Goal: Task Accomplishment & Management: Manage account settings

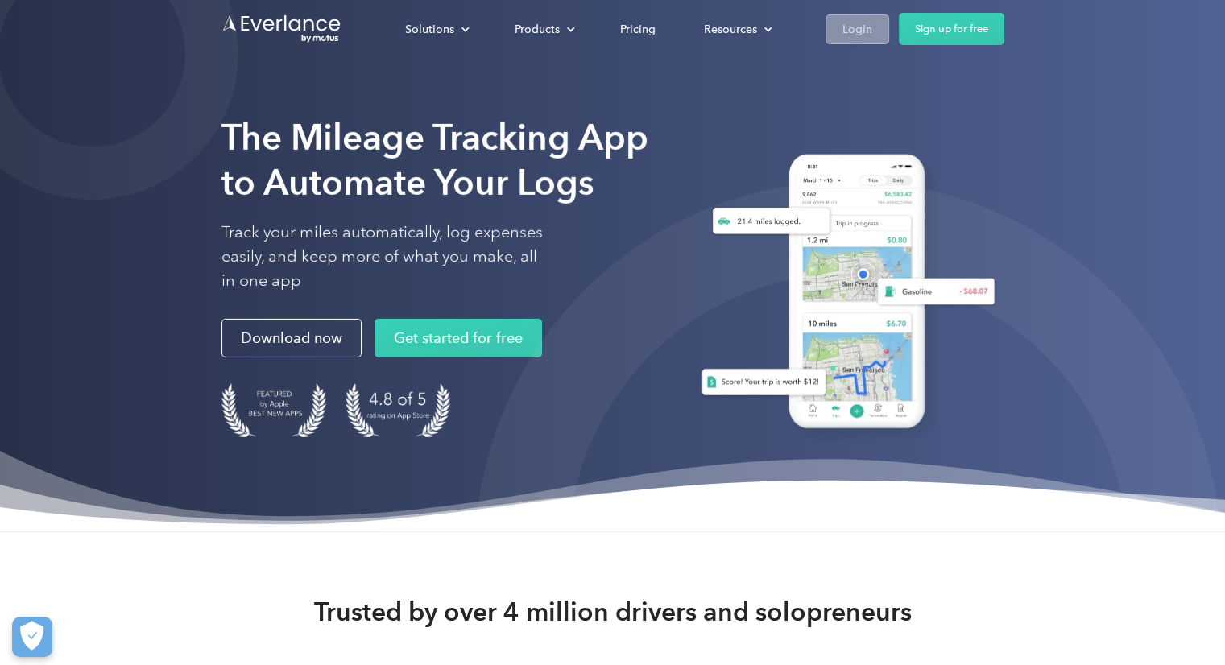
click at [876, 31] on link "Login" at bounding box center [857, 29] width 64 height 30
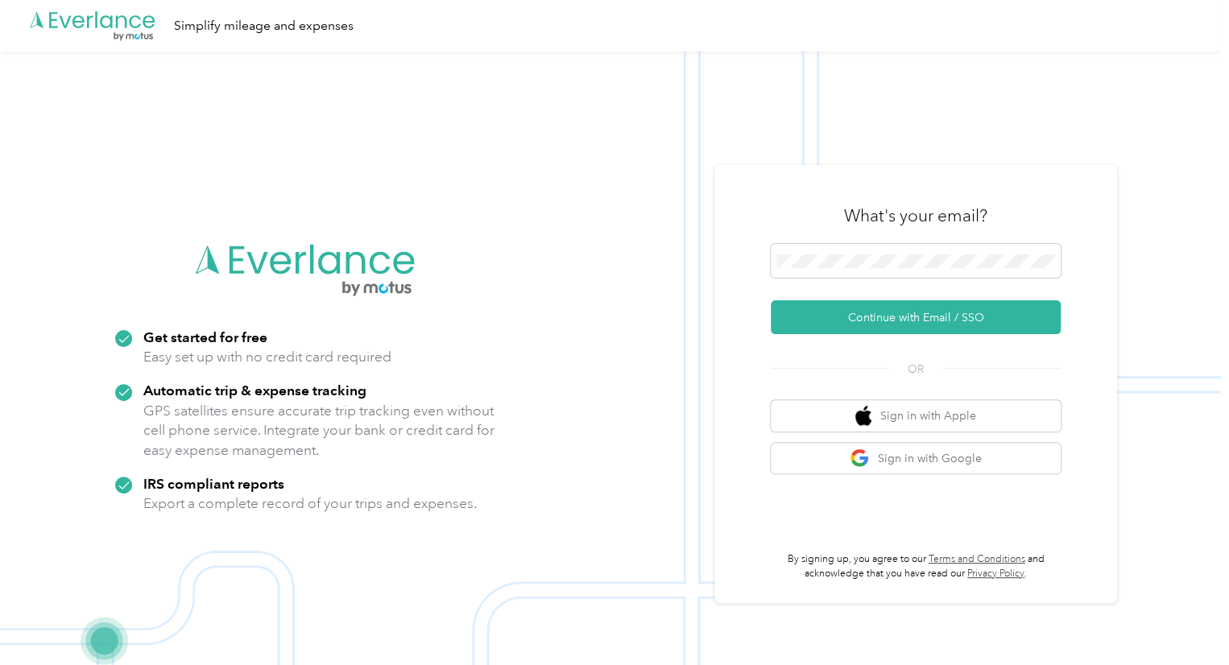
click at [869, 297] on form "Continue with Email / SSO" at bounding box center [916, 289] width 290 height 90
click at [863, 316] on button "Continue with Email / SSO" at bounding box center [916, 317] width 290 height 34
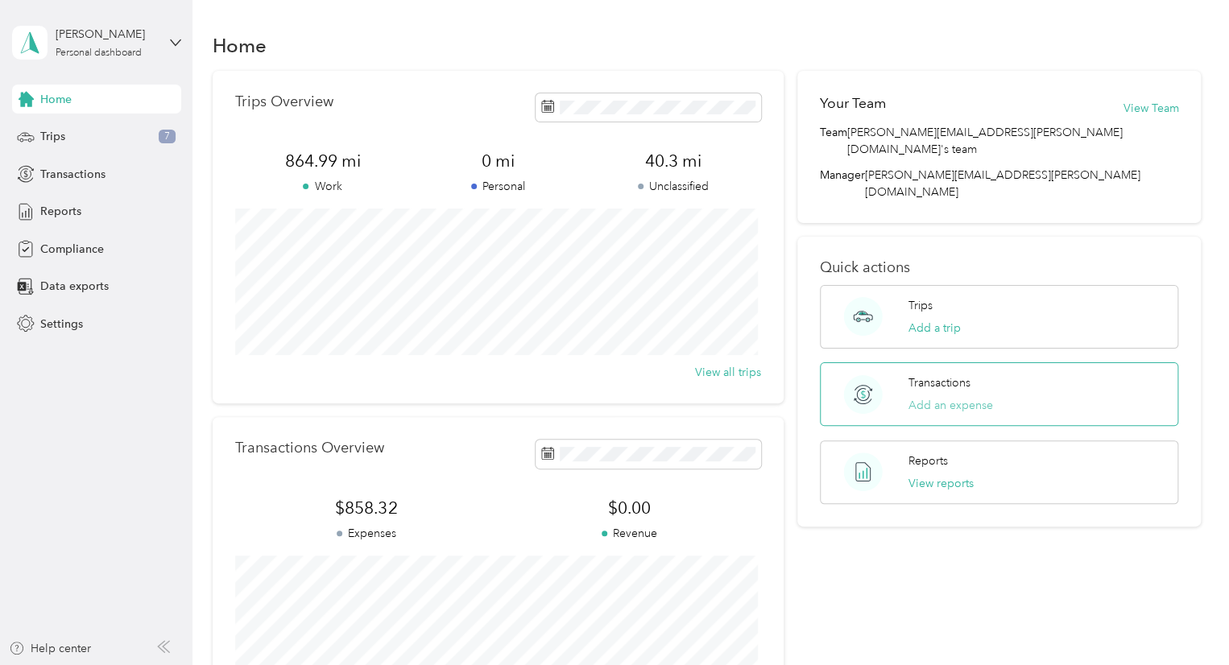
click at [957, 397] on button "Add an expense" at bounding box center [950, 405] width 85 height 17
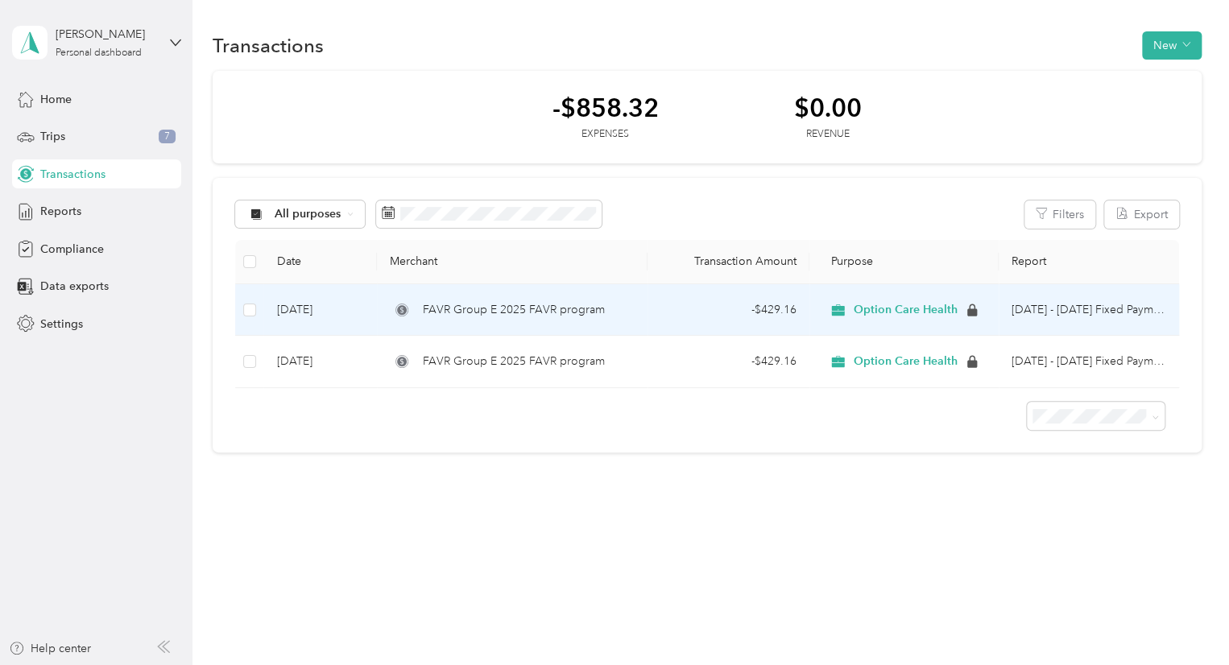
click at [1061, 315] on td "Oct 1 - 31, 2025 Fixed Payment" at bounding box center [1089, 310] width 180 height 52
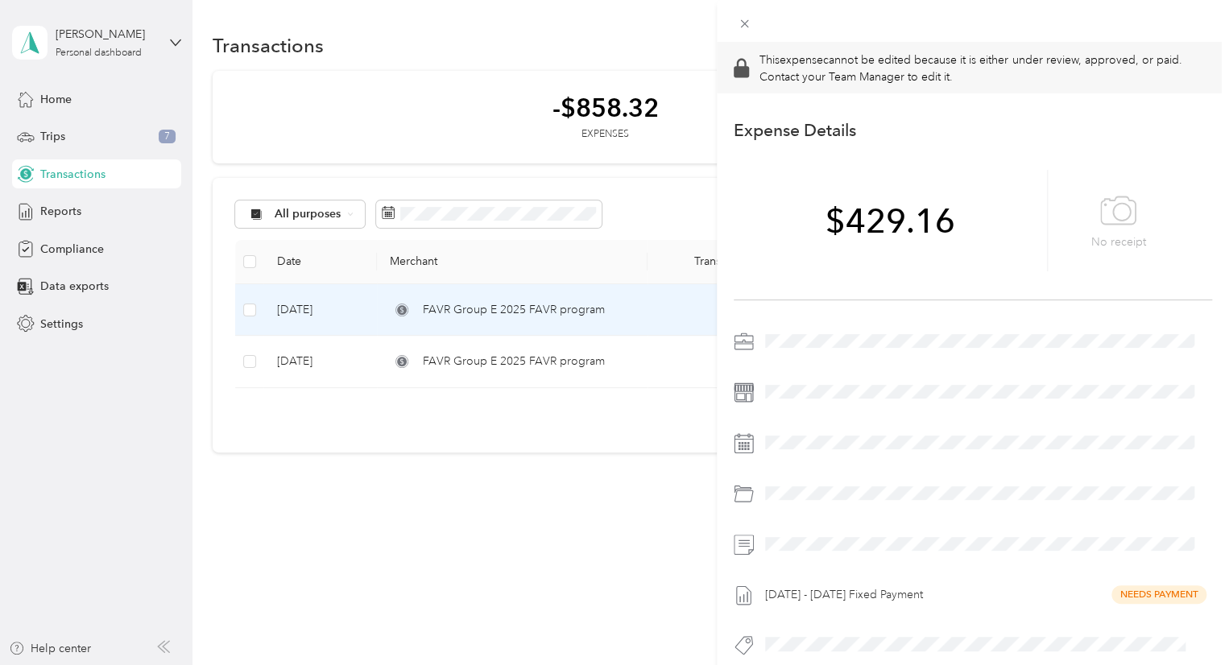
scroll to position [27, 0]
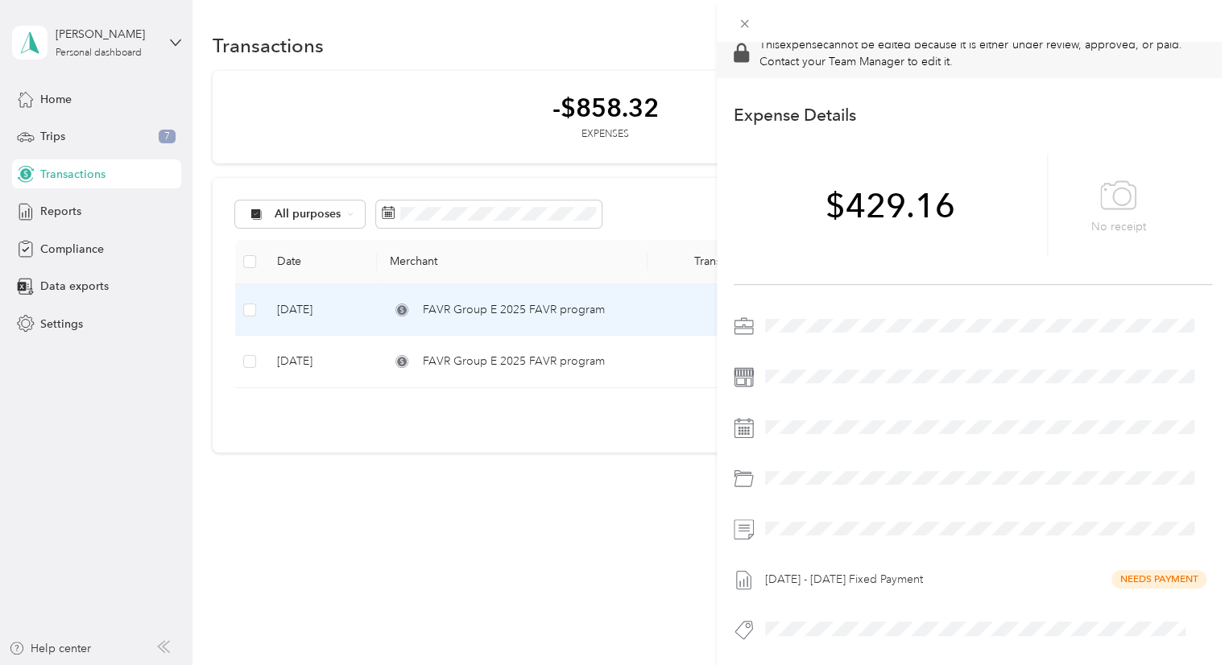
click at [853, 567] on div "Oct 1 - 31, 2025 Fixed Payment Needs Payment" at bounding box center [985, 580] width 453 height 26
click at [639, 528] on div "This expense cannot be edited because it is either under review, approved, or p…" at bounding box center [614, 332] width 1229 height 665
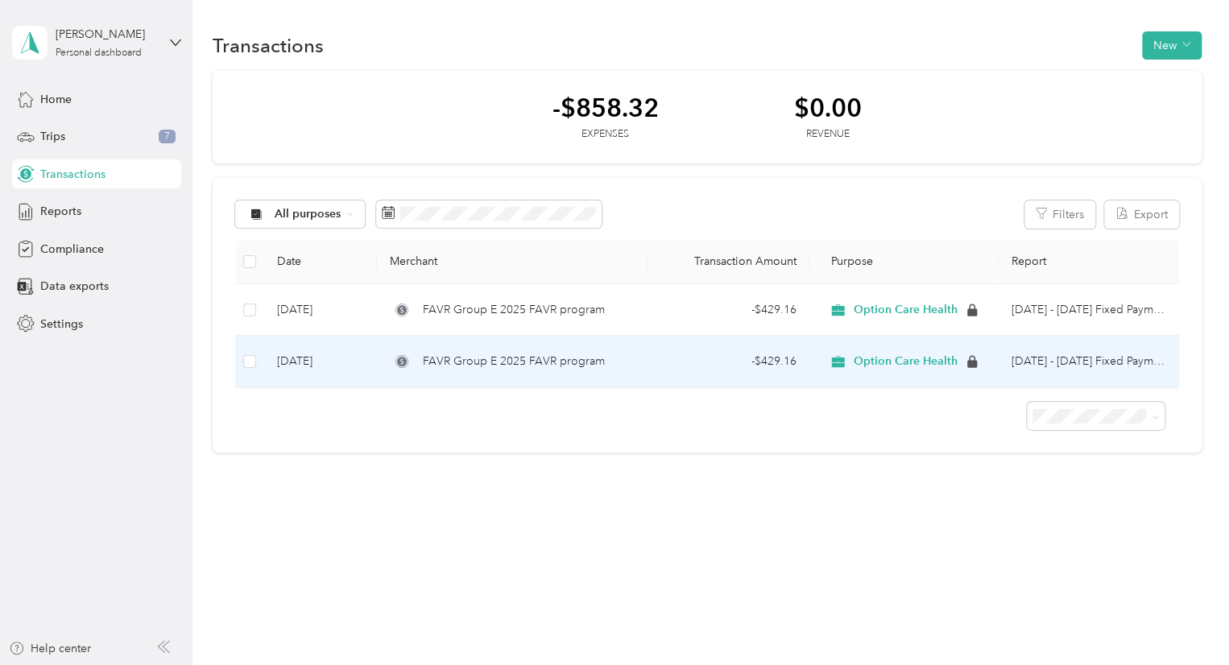
click at [1108, 366] on td "Oct 1 - 31, 2025 Fixed Payment" at bounding box center [1089, 362] width 180 height 52
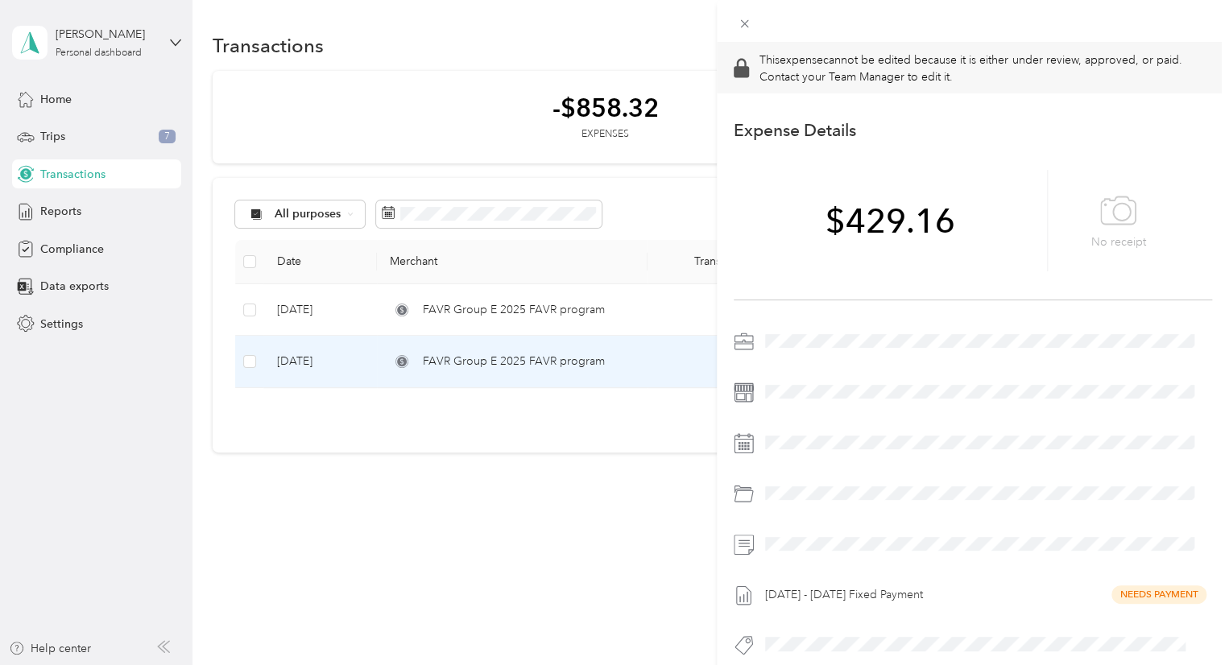
click at [645, 485] on div "This expense cannot be edited because it is either under review, approved, or p…" at bounding box center [614, 332] width 1229 height 665
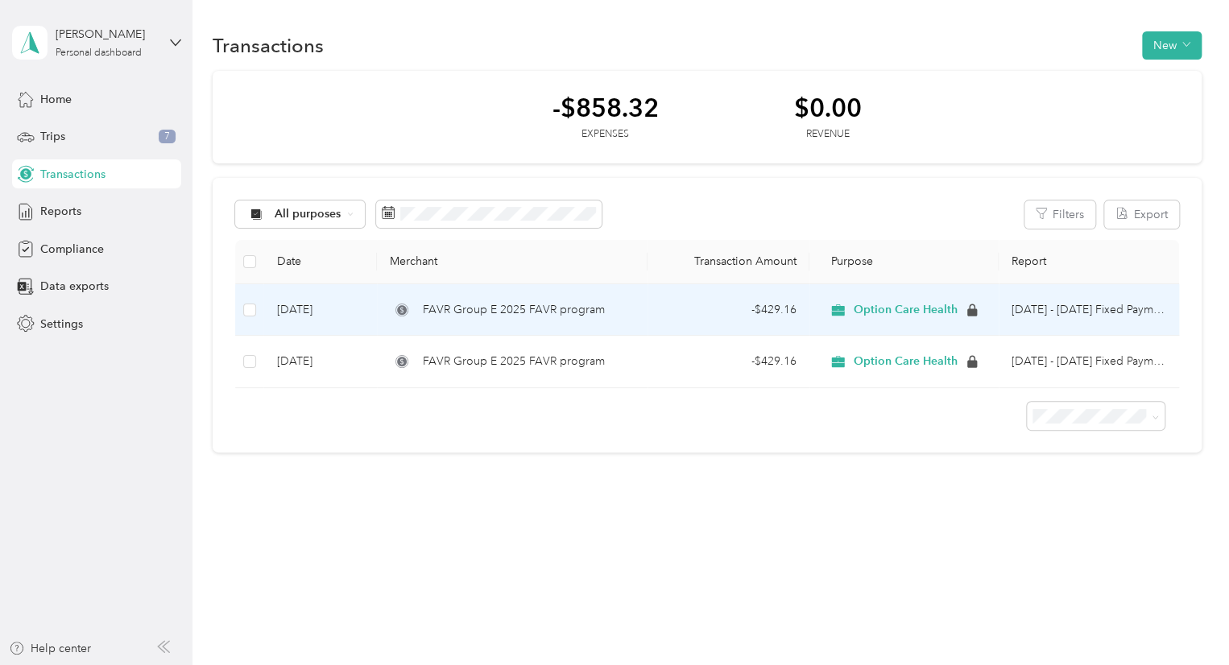
click at [1142, 322] on td "Oct 1 - 31, 2025 Fixed Payment" at bounding box center [1089, 310] width 180 height 52
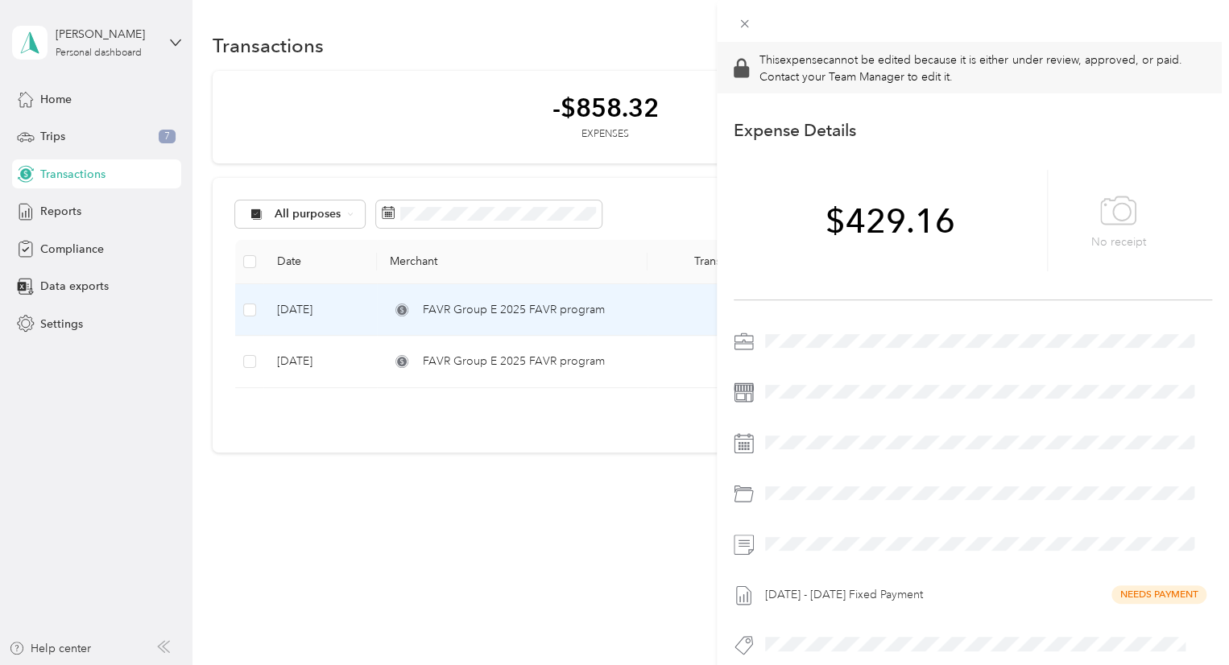
click at [643, 482] on div "This expense cannot be edited because it is either under review, approved, or p…" at bounding box center [614, 332] width 1229 height 665
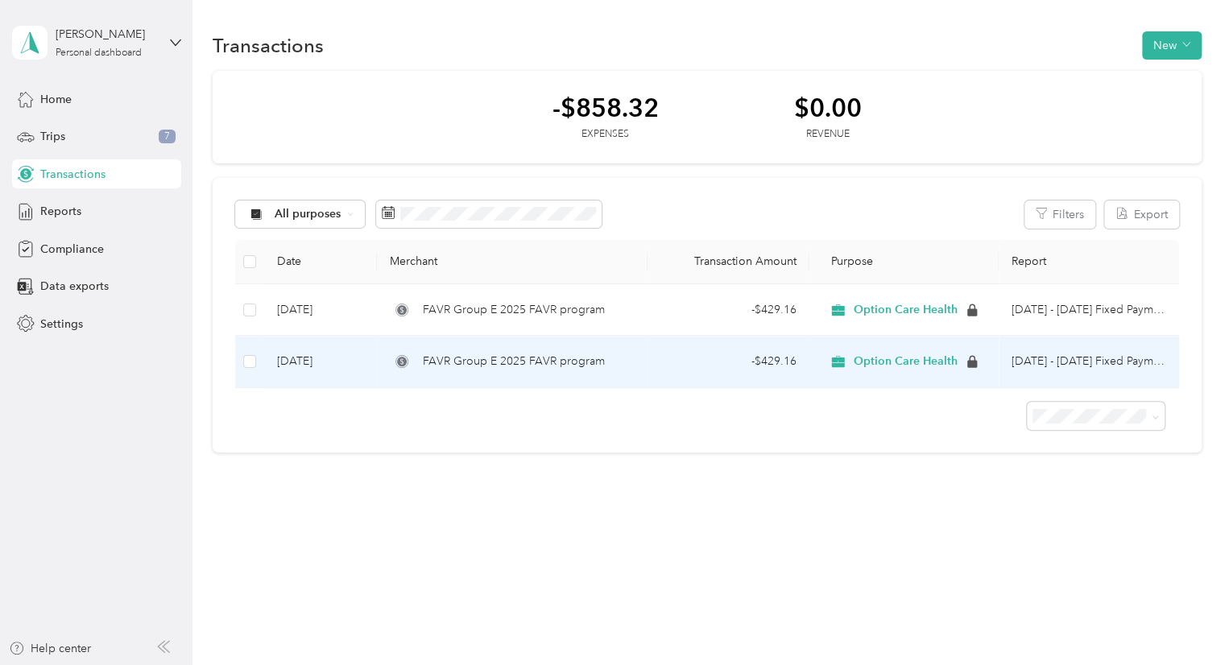
click at [1138, 385] on td "Oct 1 - 31, 2025 Fixed Payment" at bounding box center [1089, 362] width 180 height 52
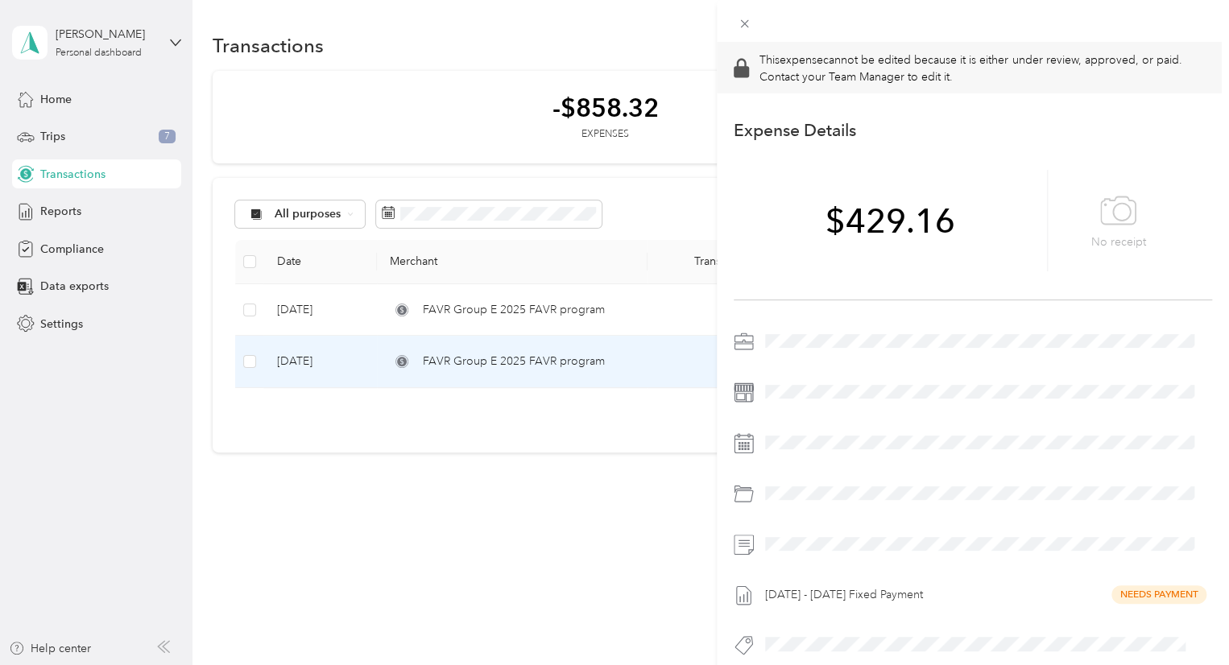
click at [534, 478] on div "This expense cannot be edited because it is either under review, approved, or p…" at bounding box center [614, 332] width 1229 height 665
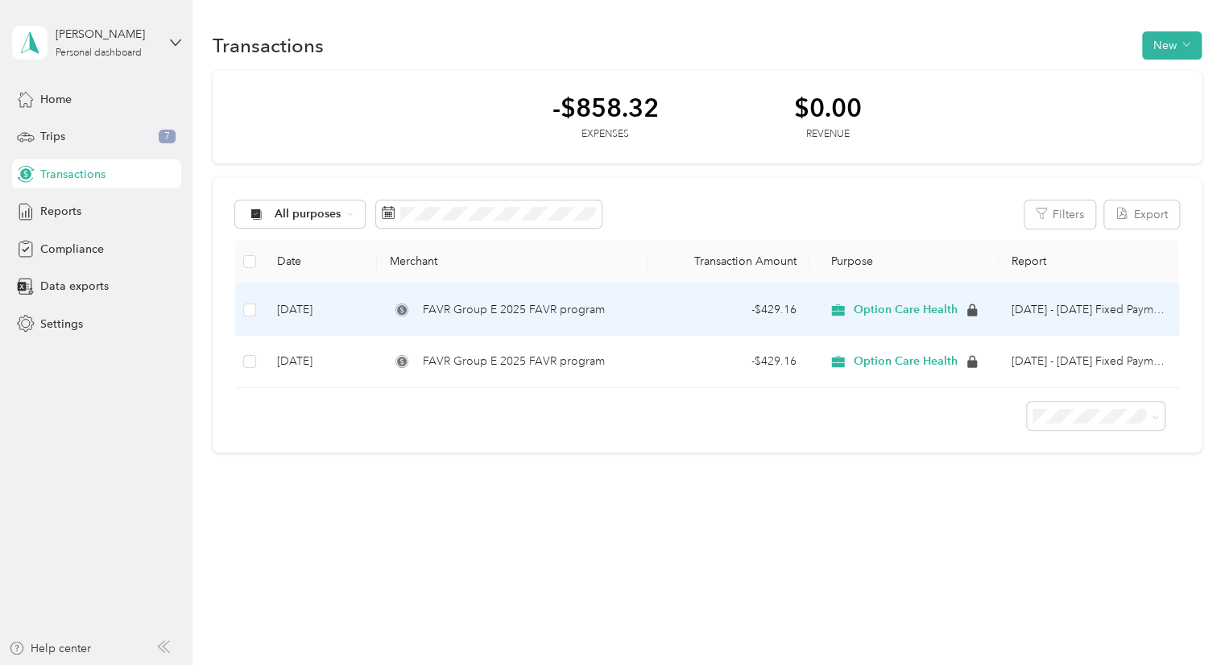
click at [1073, 303] on td "Oct 1 - 31, 2025 Fixed Payment" at bounding box center [1089, 310] width 180 height 52
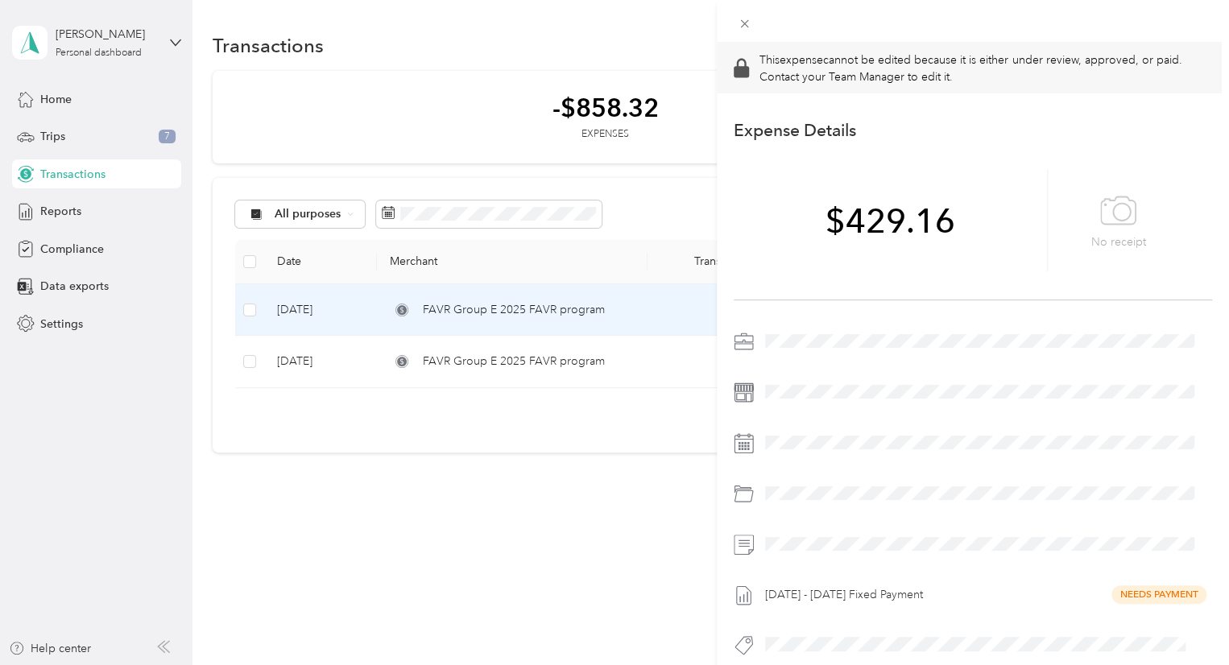
click at [599, 530] on div "This expense cannot be edited because it is either under review, approved, or p…" at bounding box center [614, 332] width 1229 height 665
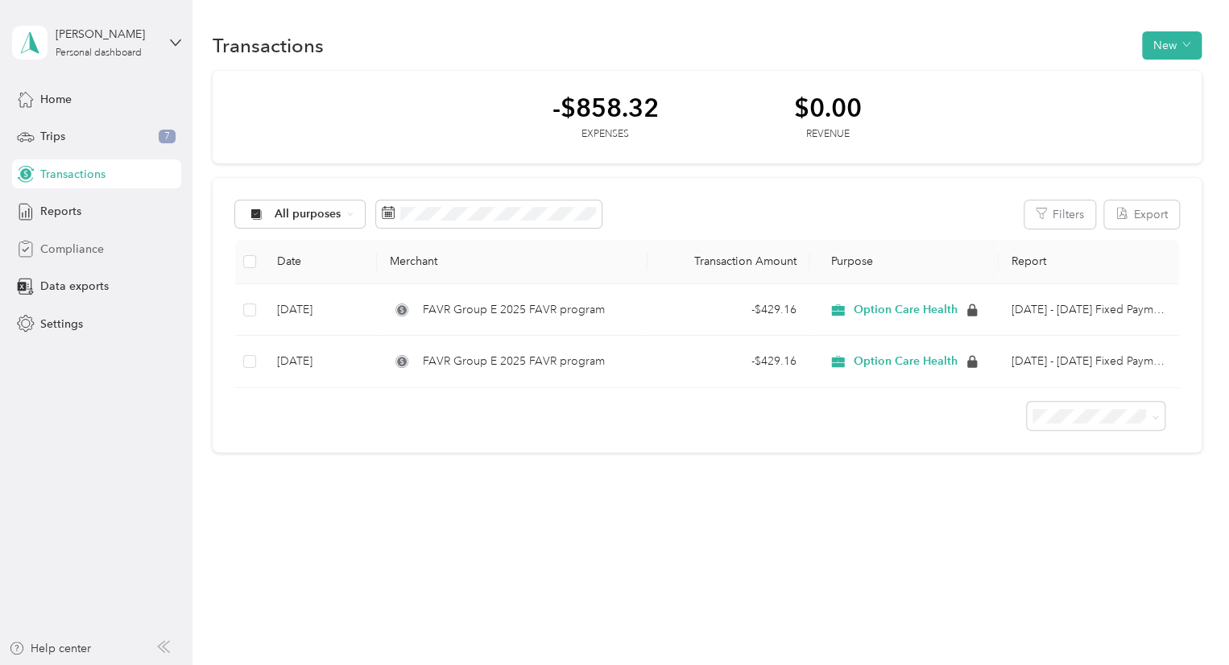
click at [74, 241] on span "Compliance" at bounding box center [72, 249] width 64 height 17
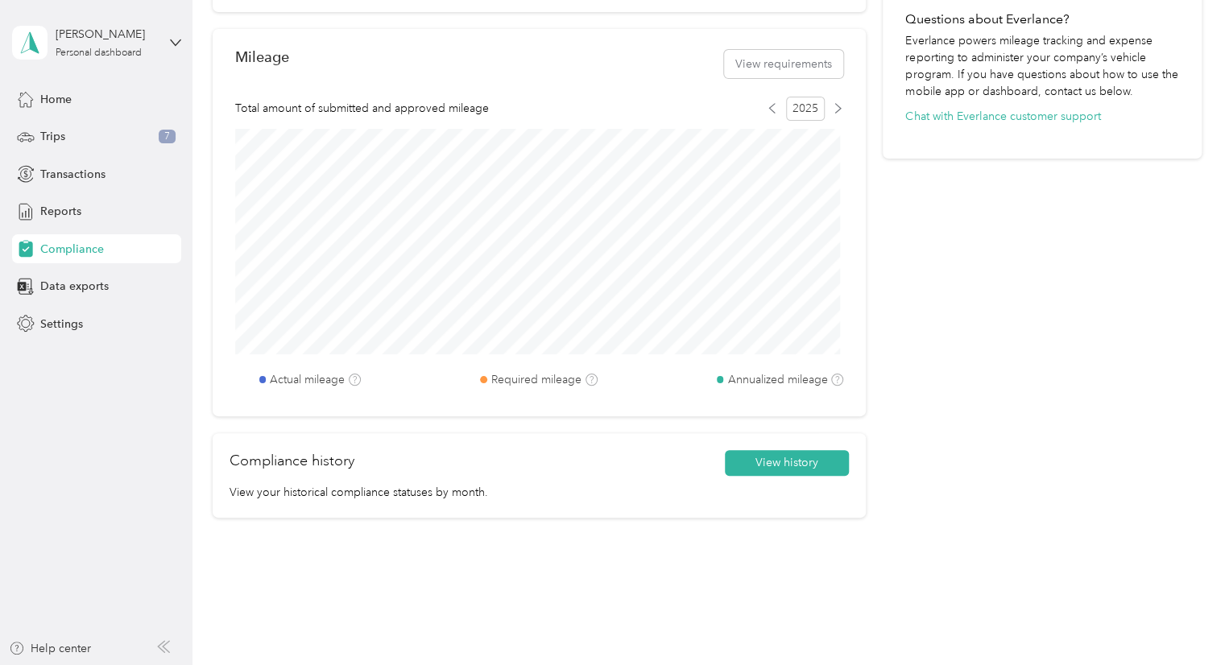
scroll to position [583, 0]
click at [88, 201] on div "Reports" at bounding box center [96, 211] width 169 height 29
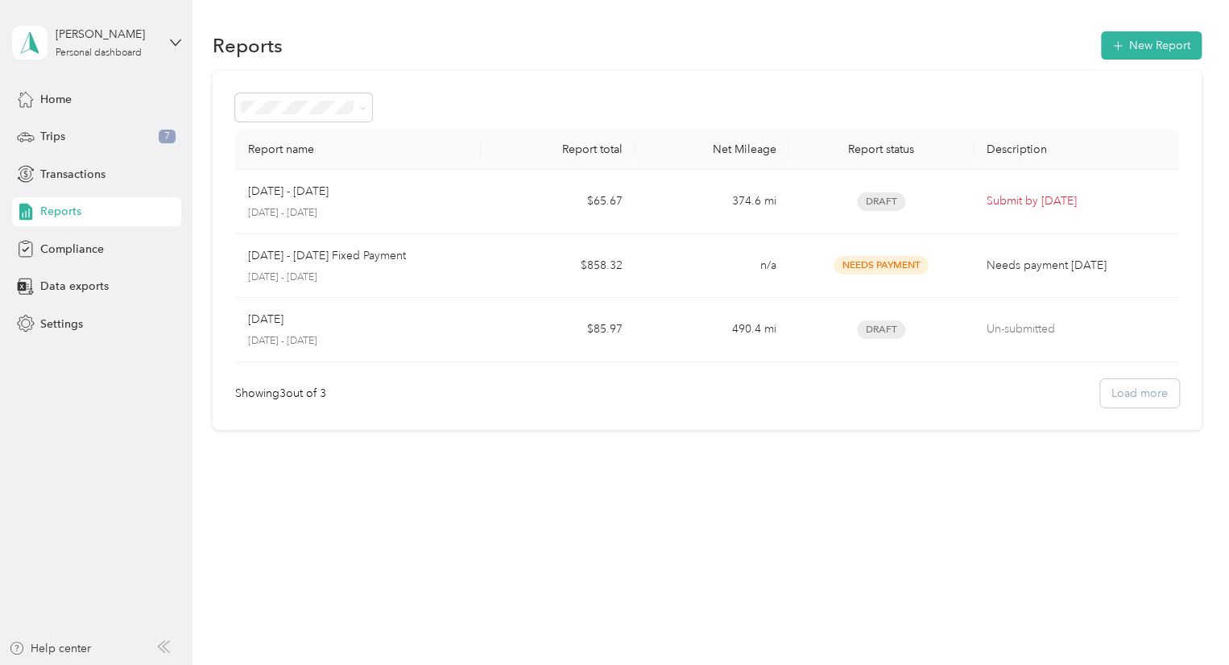
click at [622, 438] on div "Reports New Report Report name Report total Net Mileage Report status Descripti…" at bounding box center [706, 258] width 1028 height 517
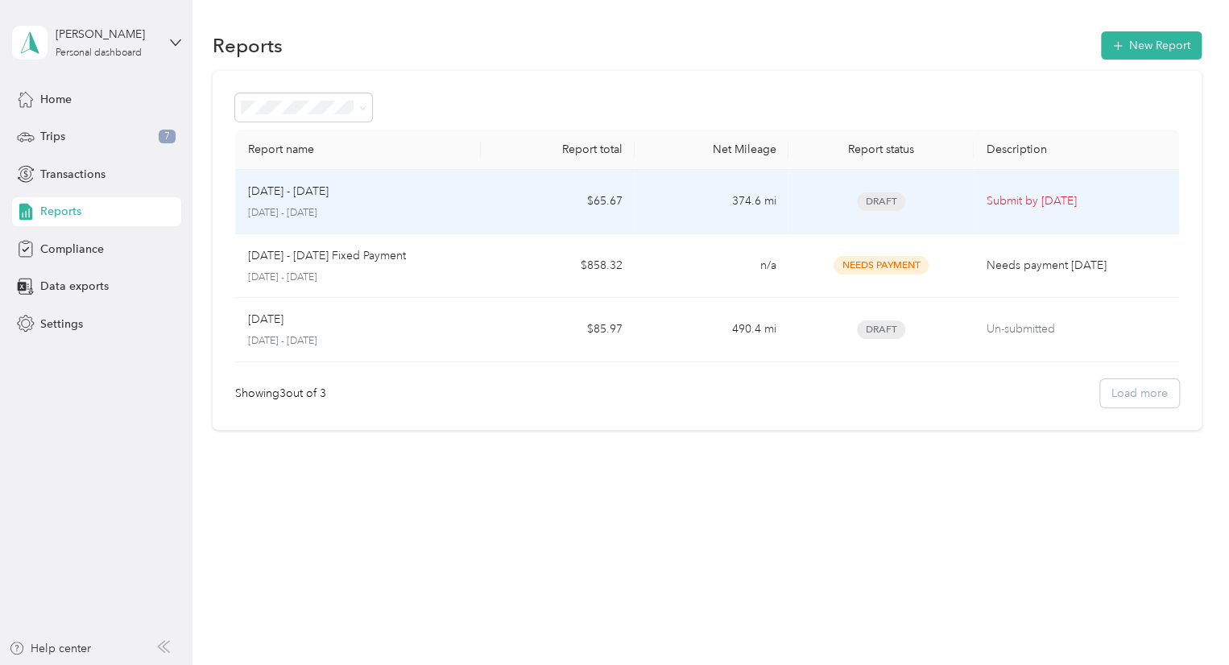
click at [482, 199] on td "Sep 1 - 30, 2025 September 1 - 30, 2025" at bounding box center [358, 202] width 246 height 64
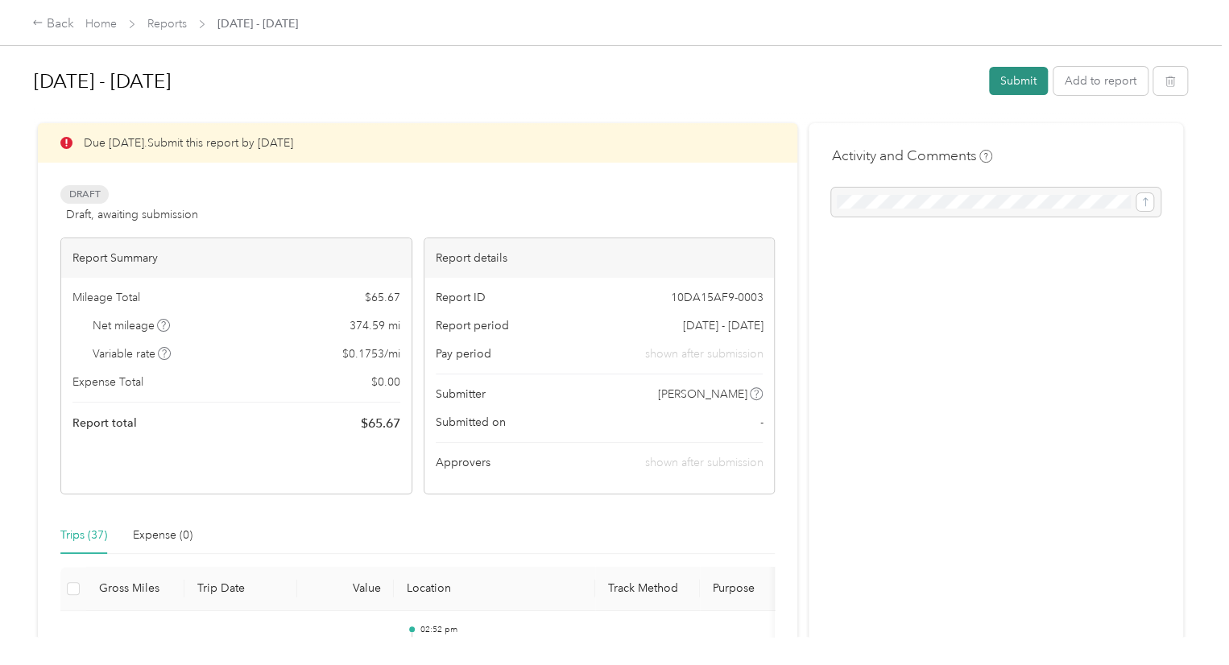
click at [1015, 77] on button "Submit" at bounding box center [1018, 81] width 59 height 28
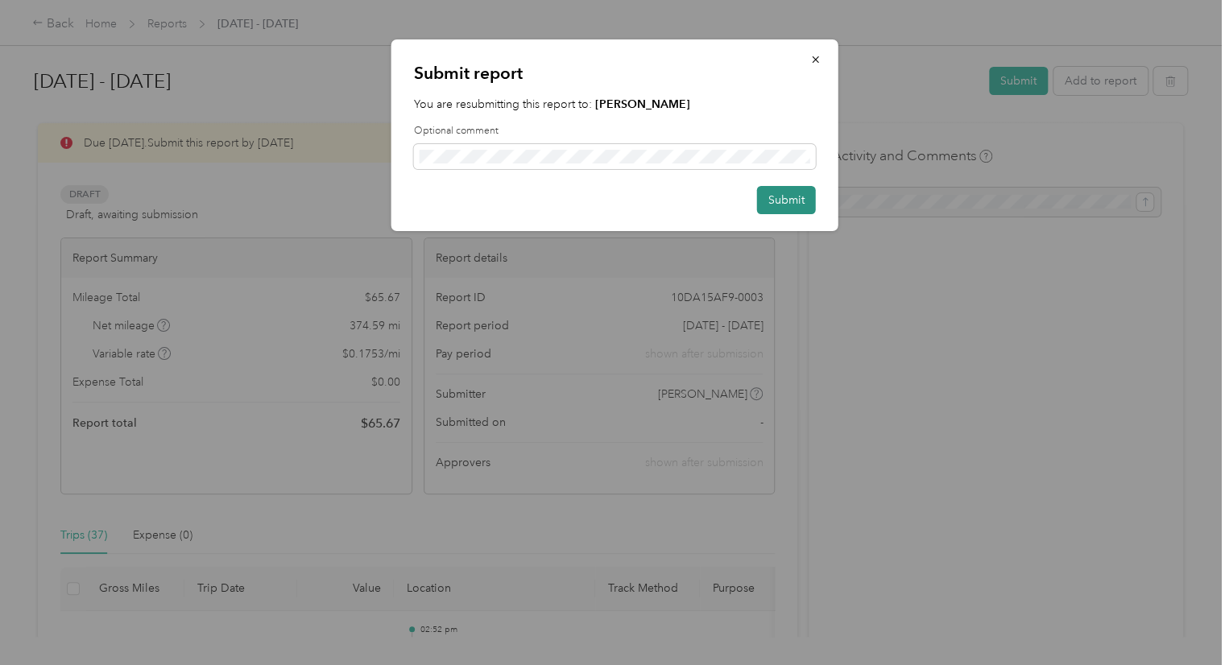
click at [774, 193] on button "Submit" at bounding box center [786, 200] width 59 height 28
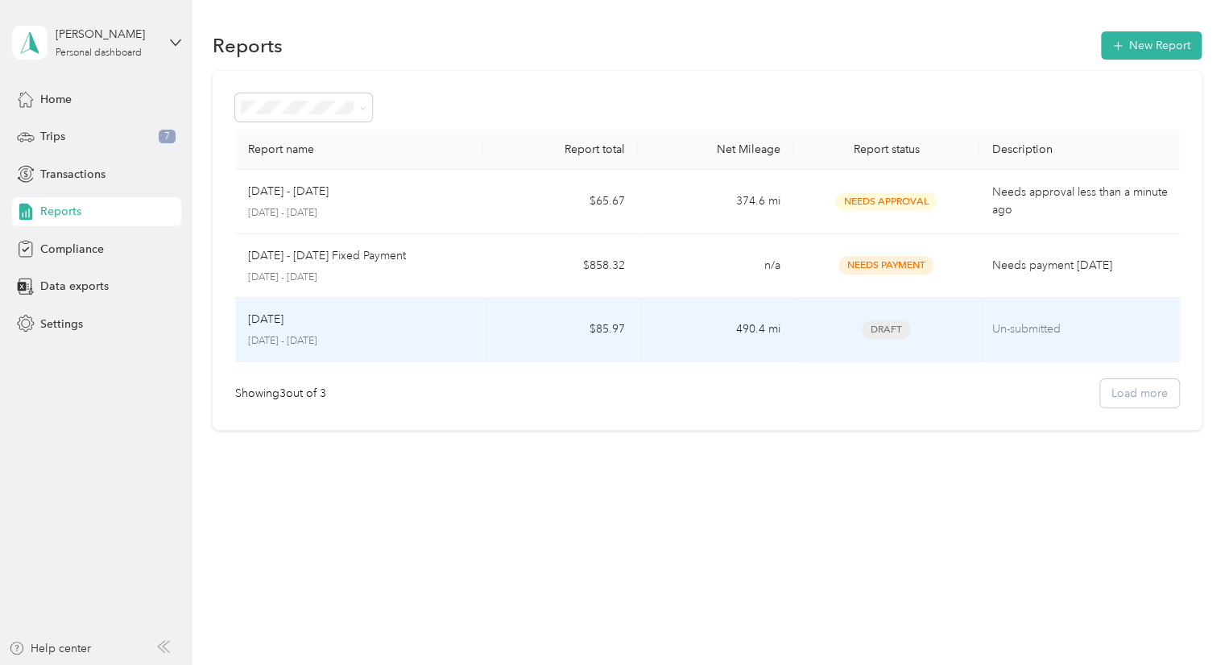
click at [510, 336] on td "$85.97" at bounding box center [560, 330] width 155 height 64
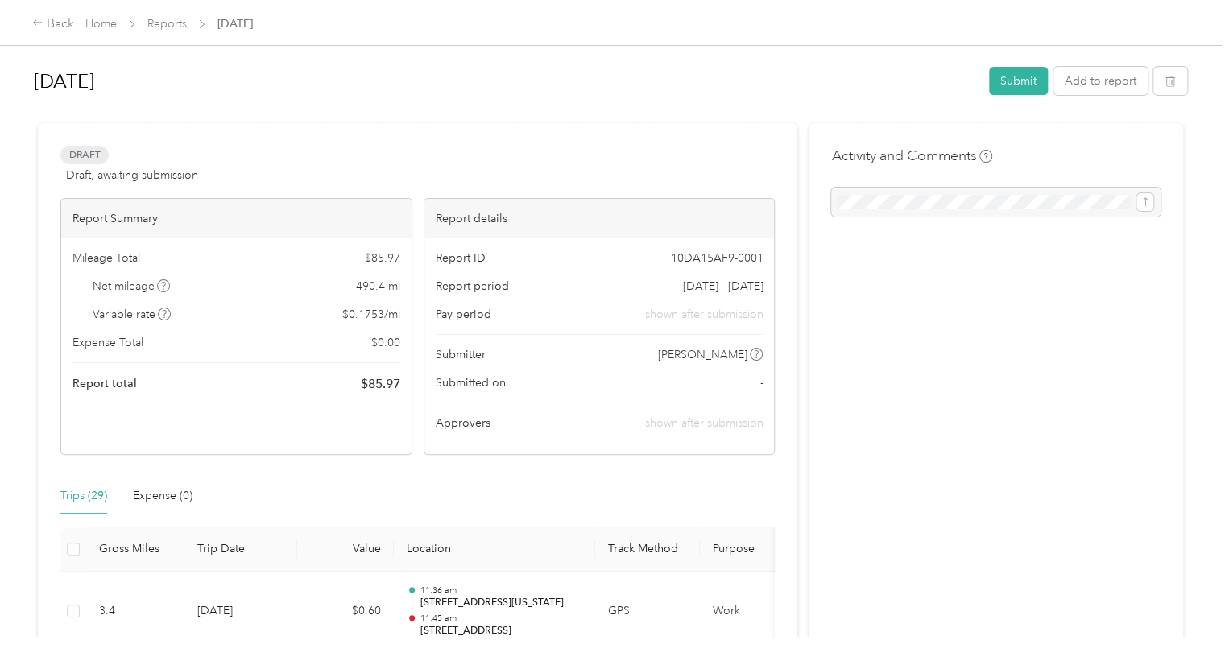
click at [1011, 97] on div "Sep 2025 Submit Add to report" at bounding box center [610, 84] width 1153 height 48
click at [1007, 85] on button "Submit" at bounding box center [1018, 81] width 59 height 28
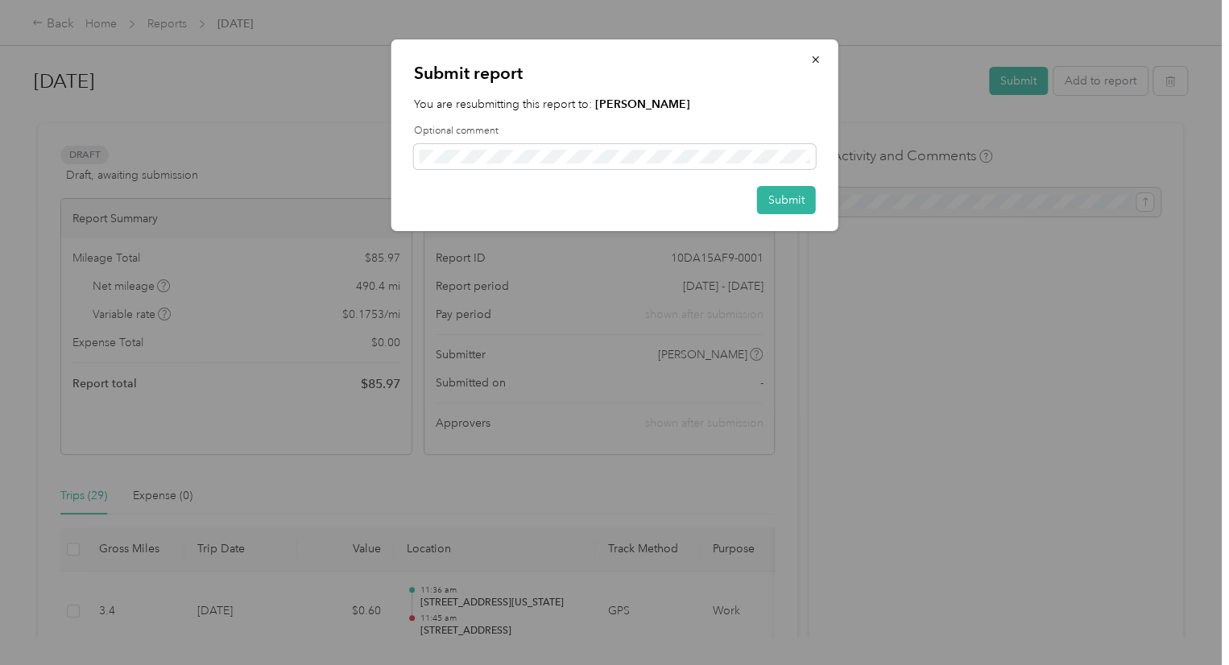
click at [766, 220] on div "Submit report You are resubmitting this report to: Adrienne Chapin Optional com…" at bounding box center [614, 135] width 447 height 192
click at [766, 213] on button "Submit" at bounding box center [786, 200] width 59 height 28
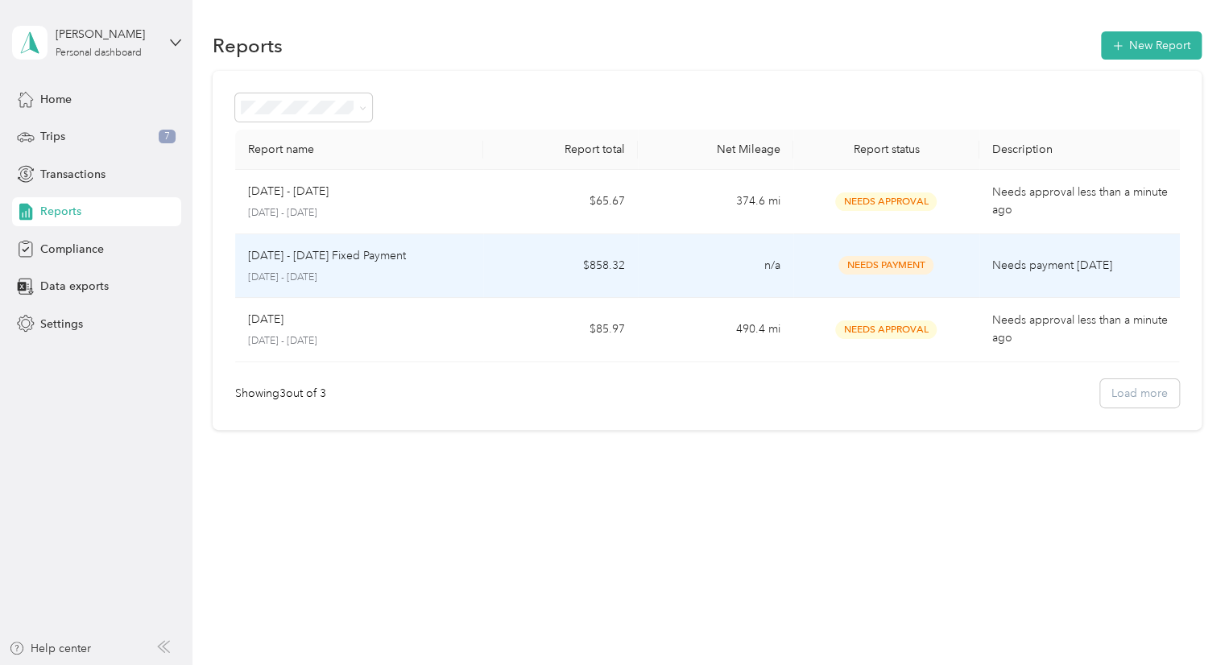
click at [512, 276] on td "$858.32" at bounding box center [560, 266] width 155 height 64
